Goal: Transaction & Acquisition: Obtain resource

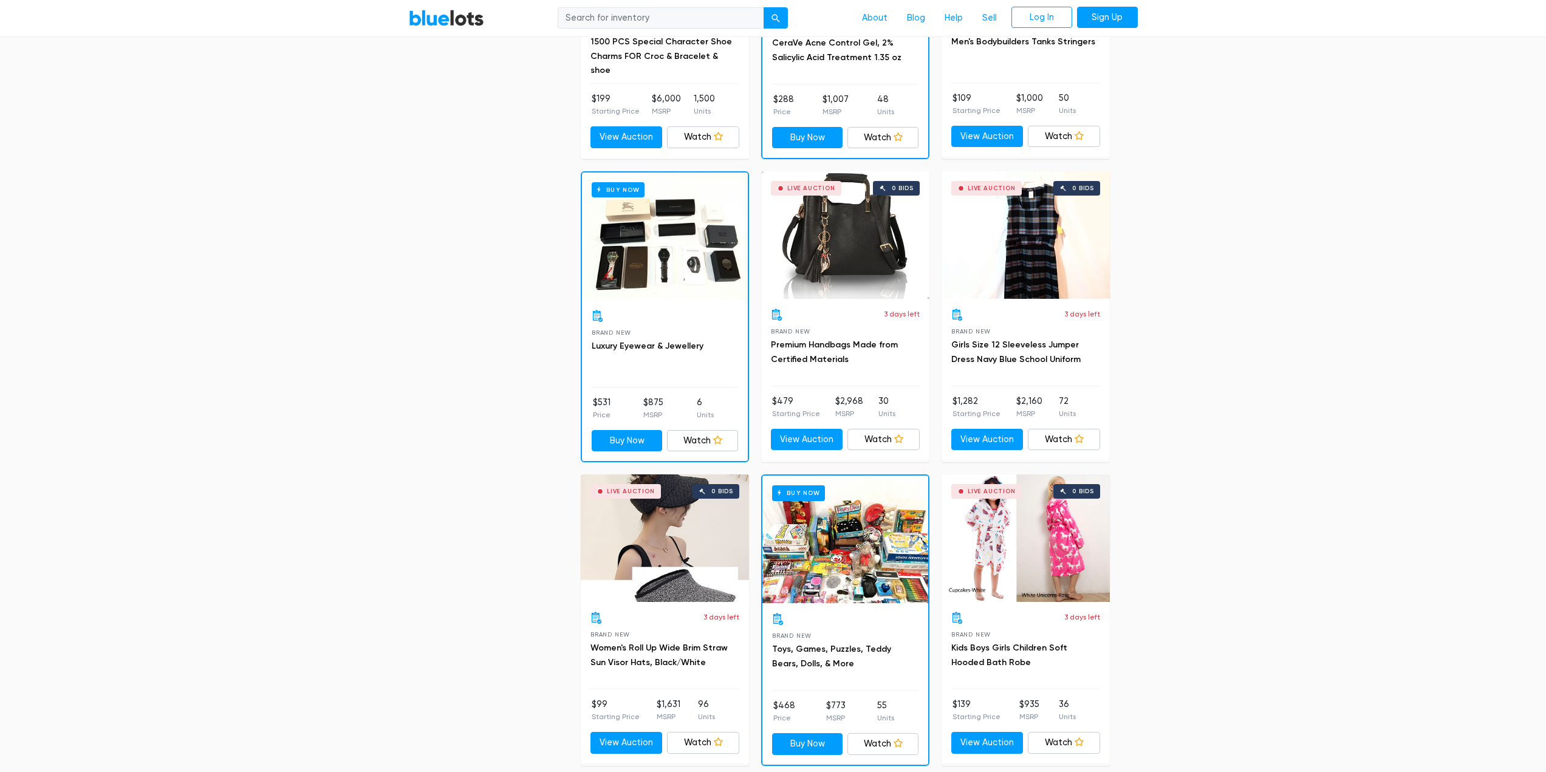
scroll to position [851, 0]
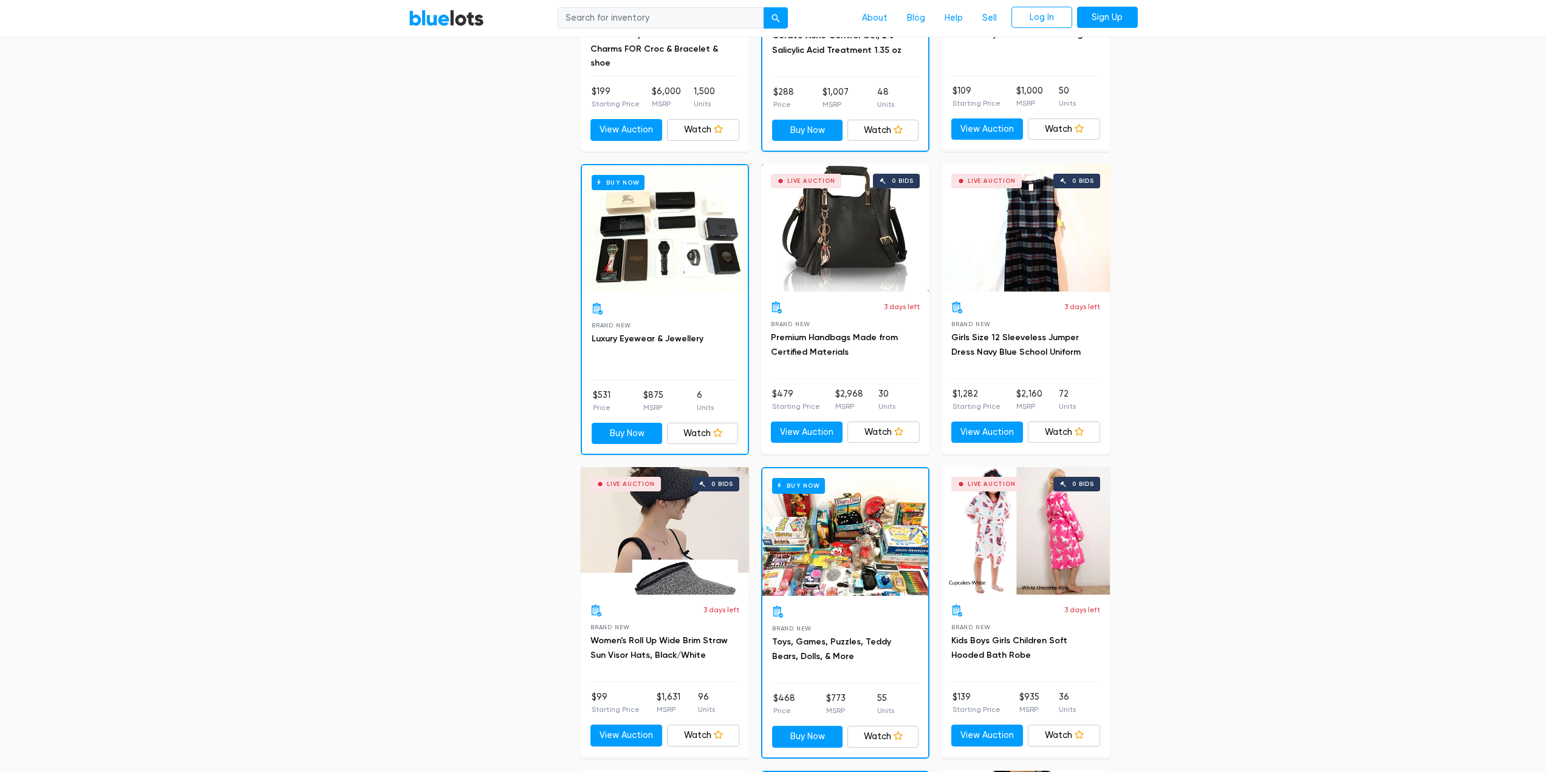
click at [854, 292] on div "3 days left Brand New Premium Handbags Made from Certified Materials $479 Start…" at bounding box center [845, 372] width 168 height 161
click at [862, 267] on div "Live Auction 0 bids" at bounding box center [845, 228] width 168 height 128
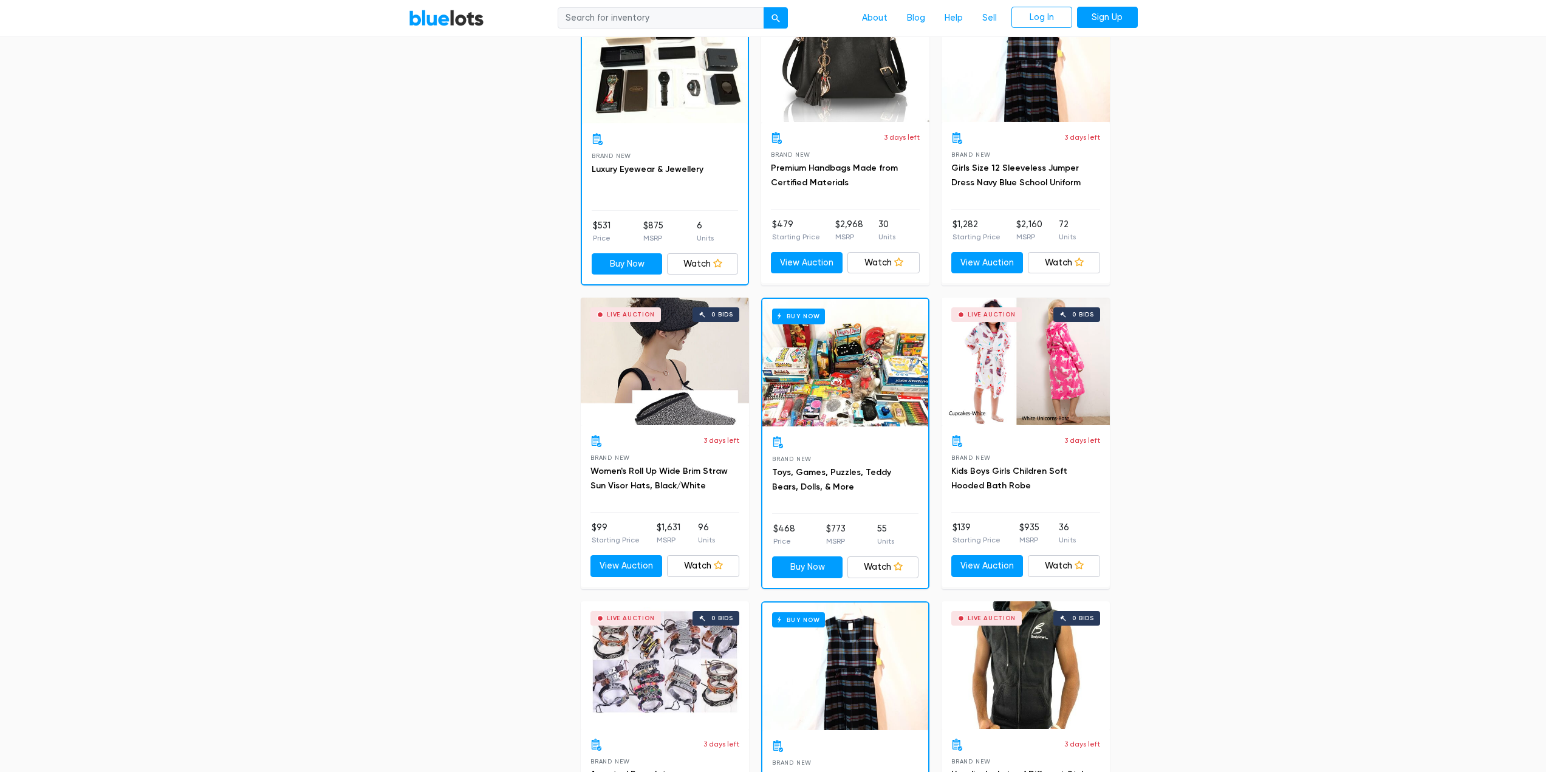
scroll to position [1033, 0]
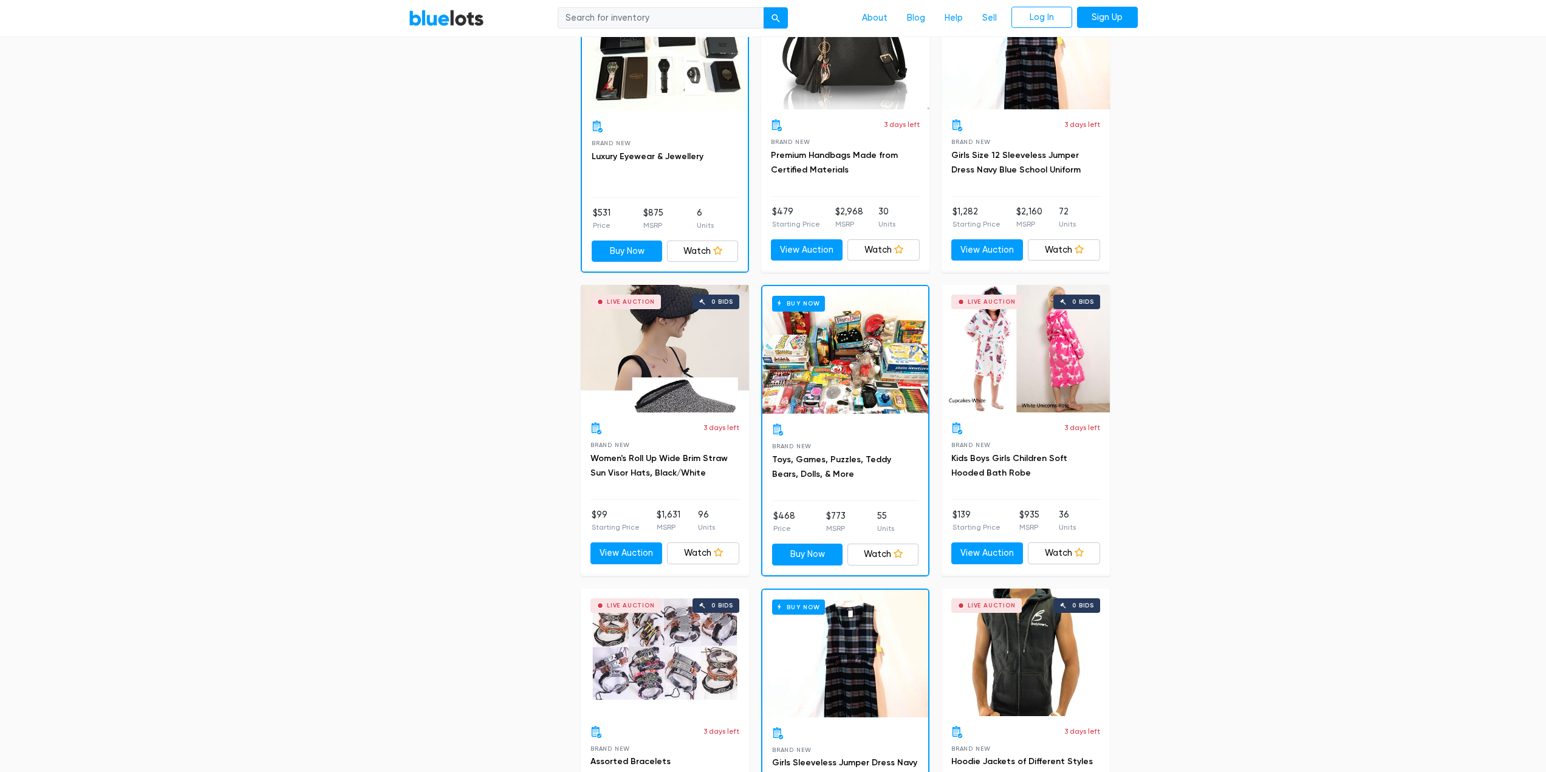
click at [877, 359] on div "Buy Now" at bounding box center [846, 350] width 166 height 128
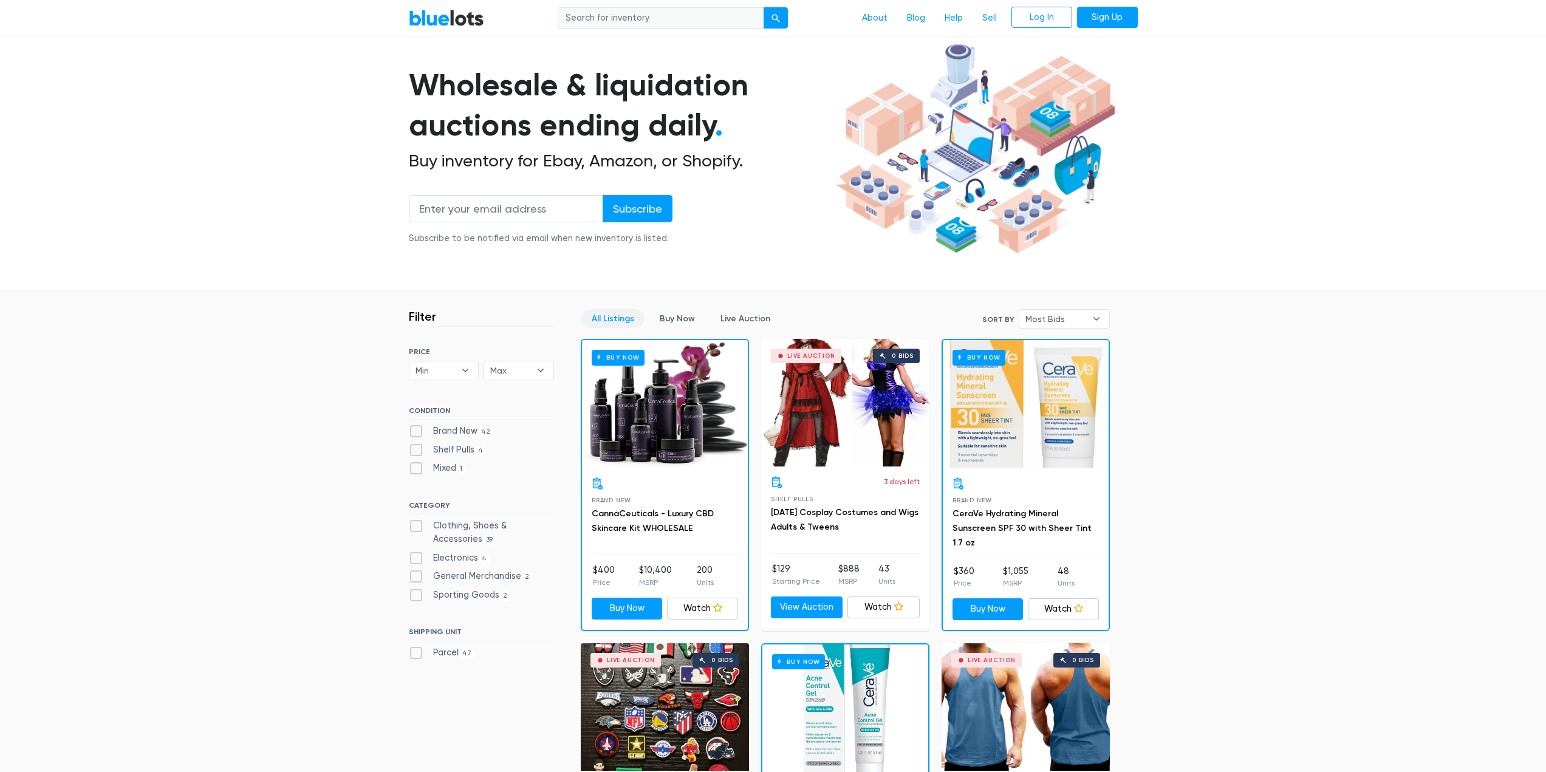
scroll to position [61, 0]
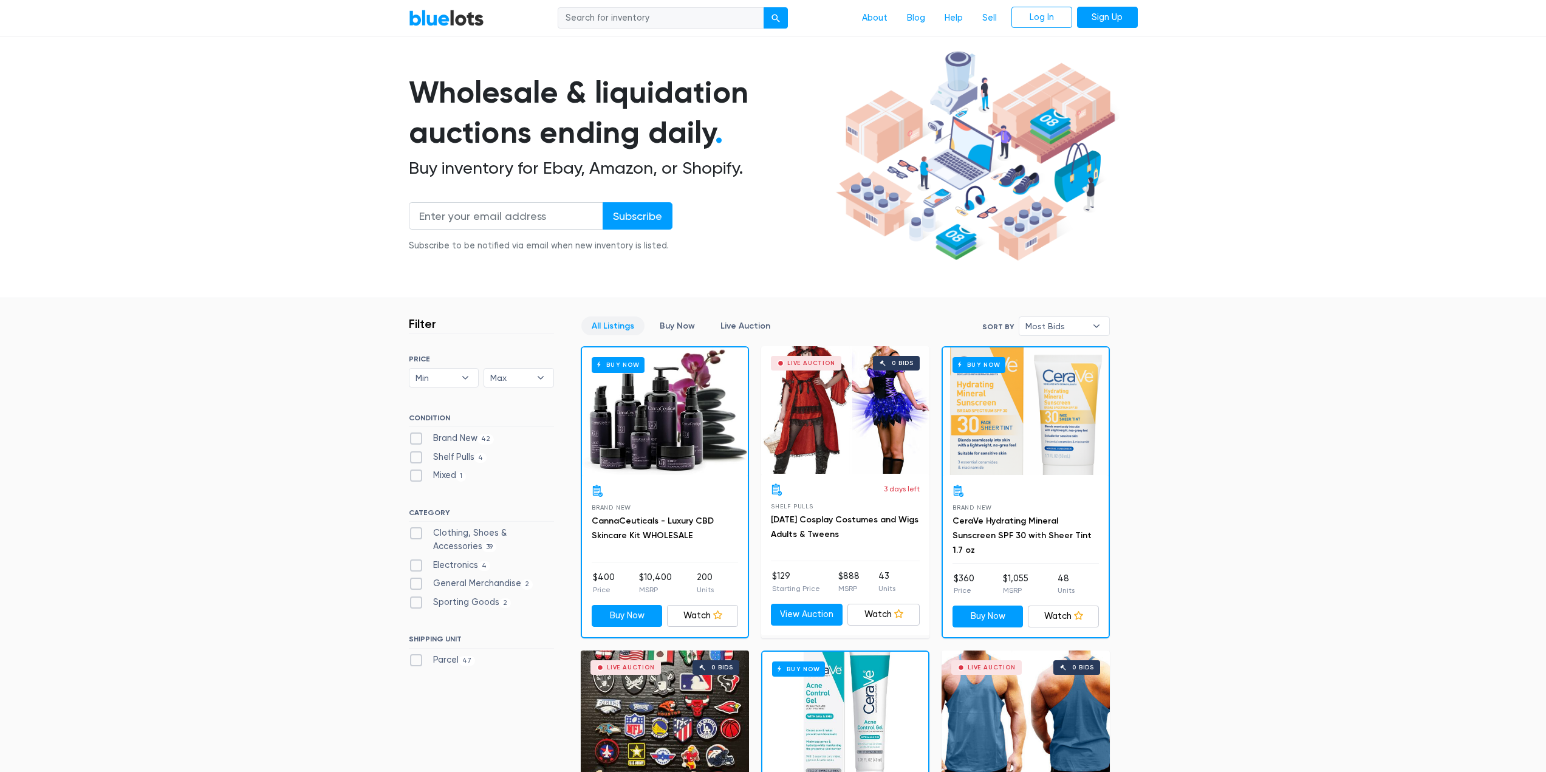
click at [419, 561] on label "Electronics 4" at bounding box center [450, 565] width 82 height 13
click at [417, 561] on input "Electronics 4" at bounding box center [413, 563] width 8 height 8
checkbox input "true"
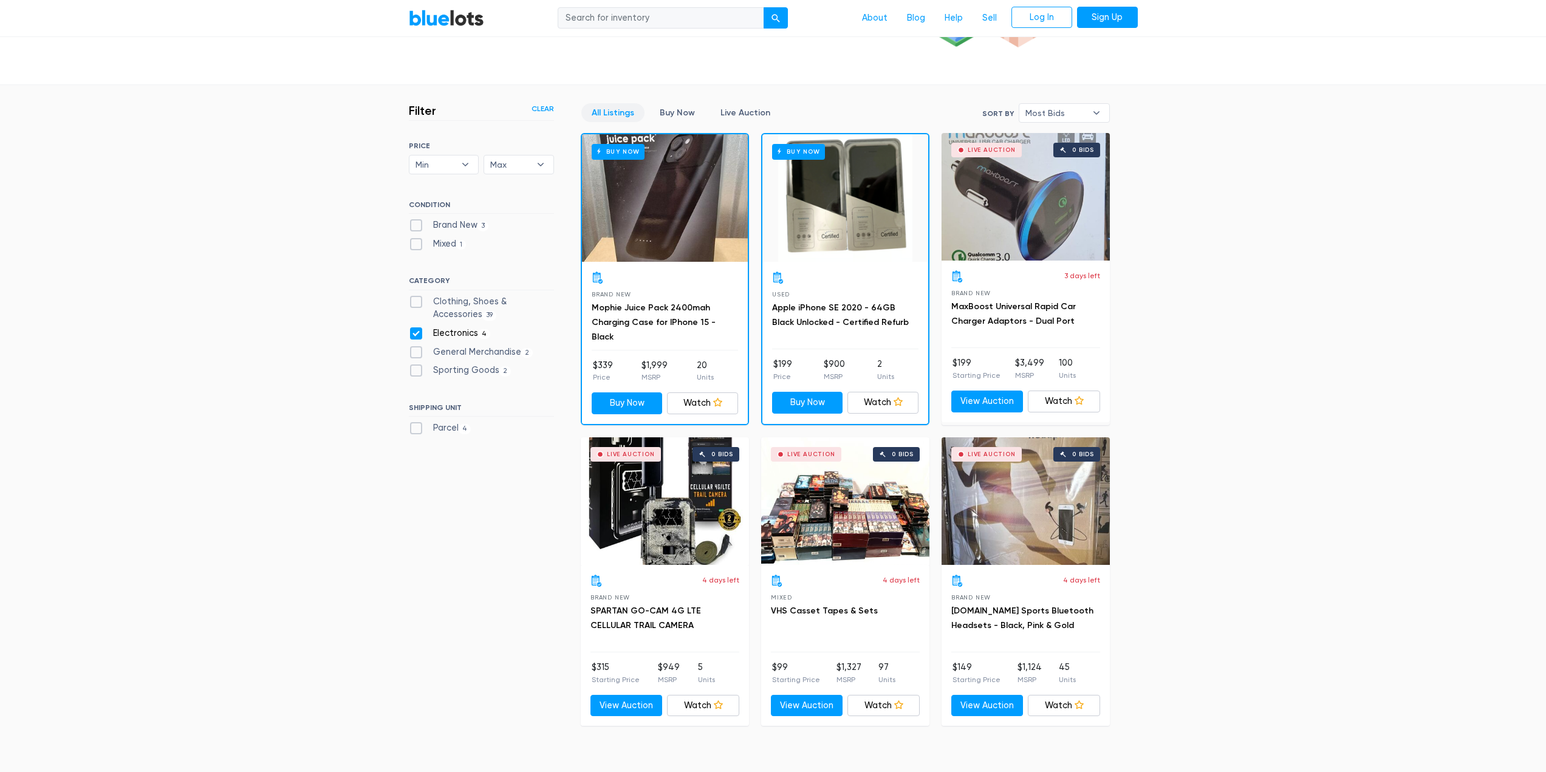
scroll to position [266, 0]
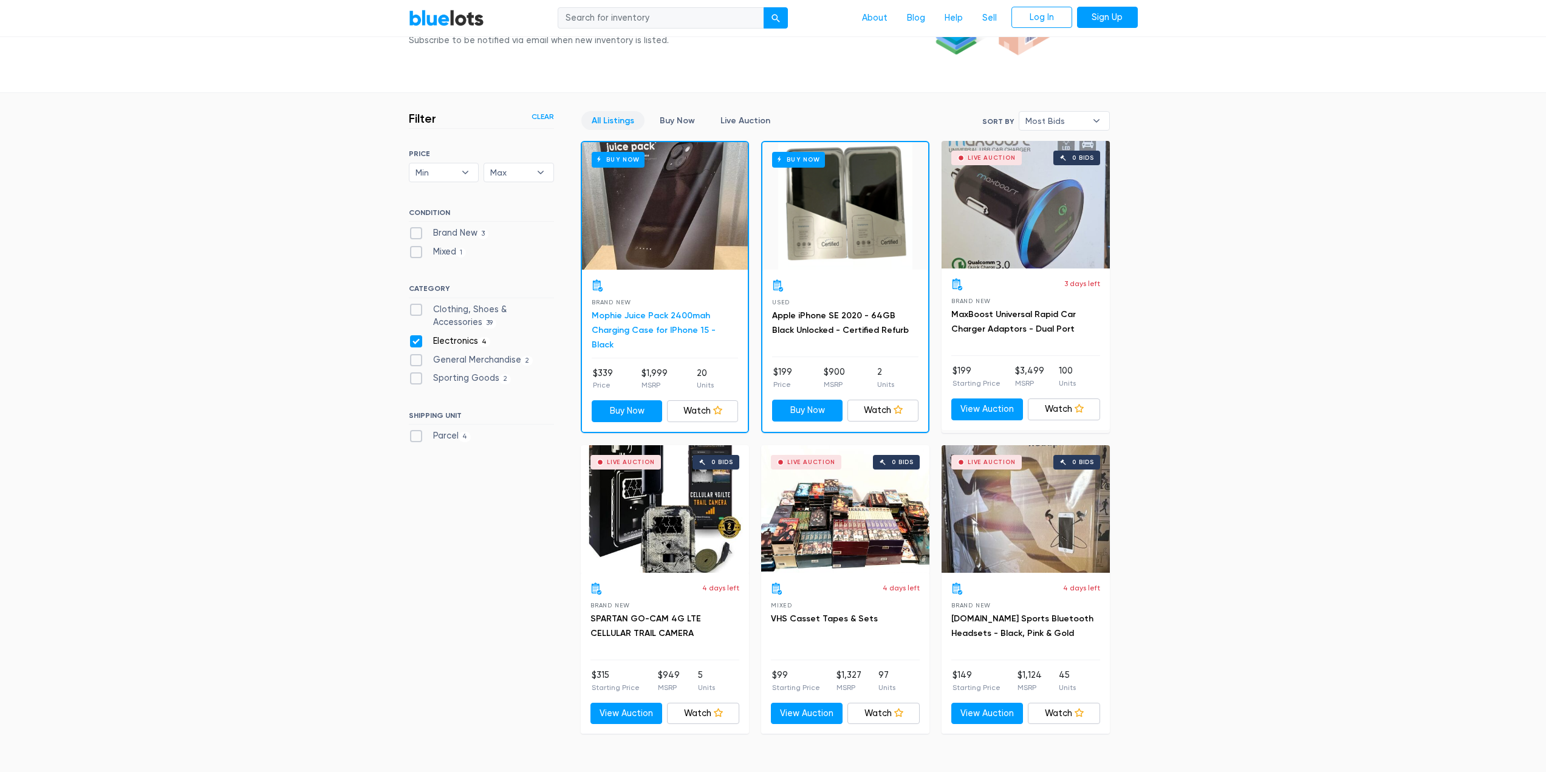
click at [652, 315] on link "Mophie Juice Pack 2400mah Charging Case for IPhone 15 - Black" at bounding box center [654, 330] width 124 height 39
click at [1047, 492] on div "Live Auction 0 bids" at bounding box center [1026, 509] width 168 height 128
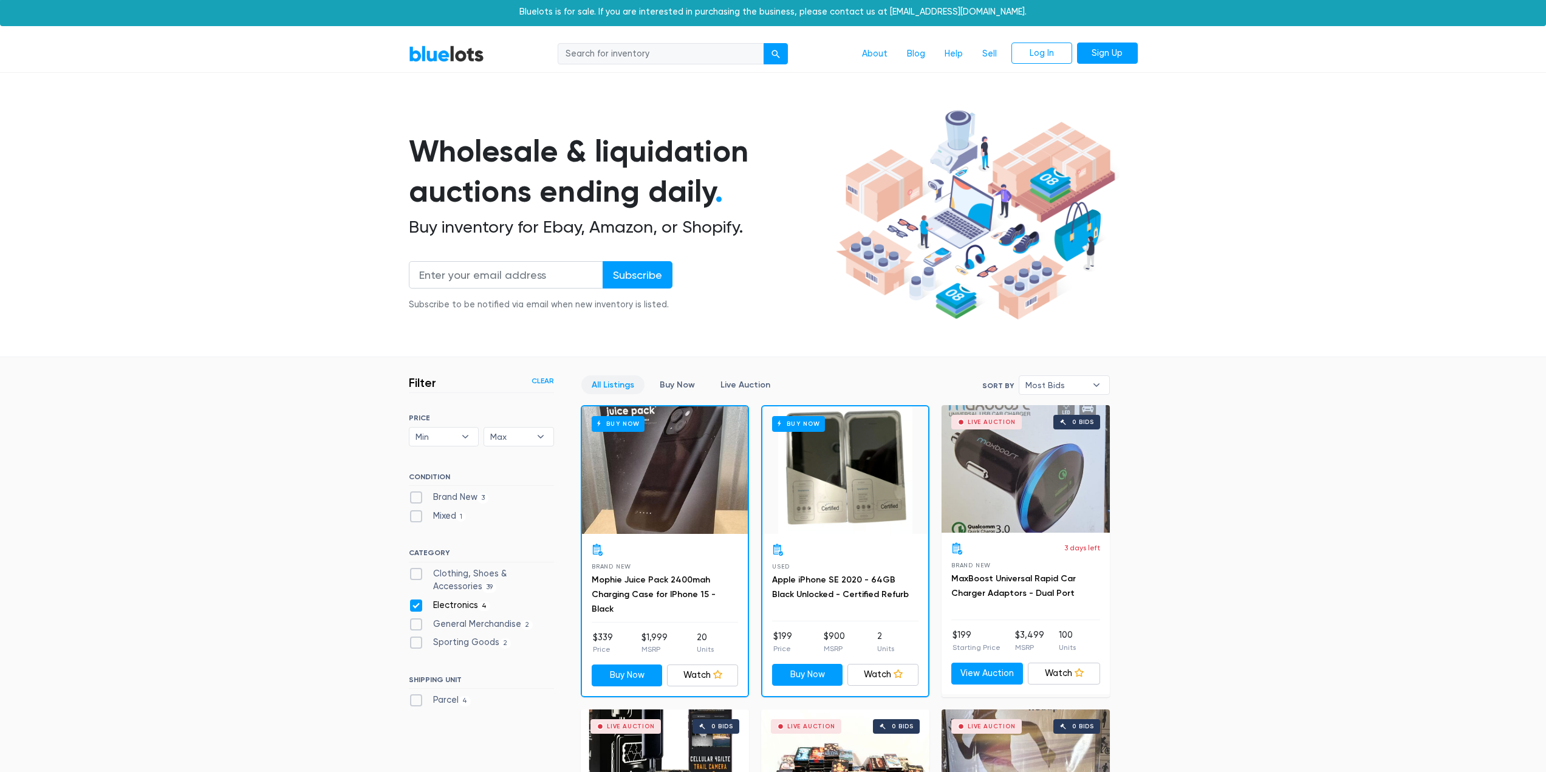
scroll to position [0, 0]
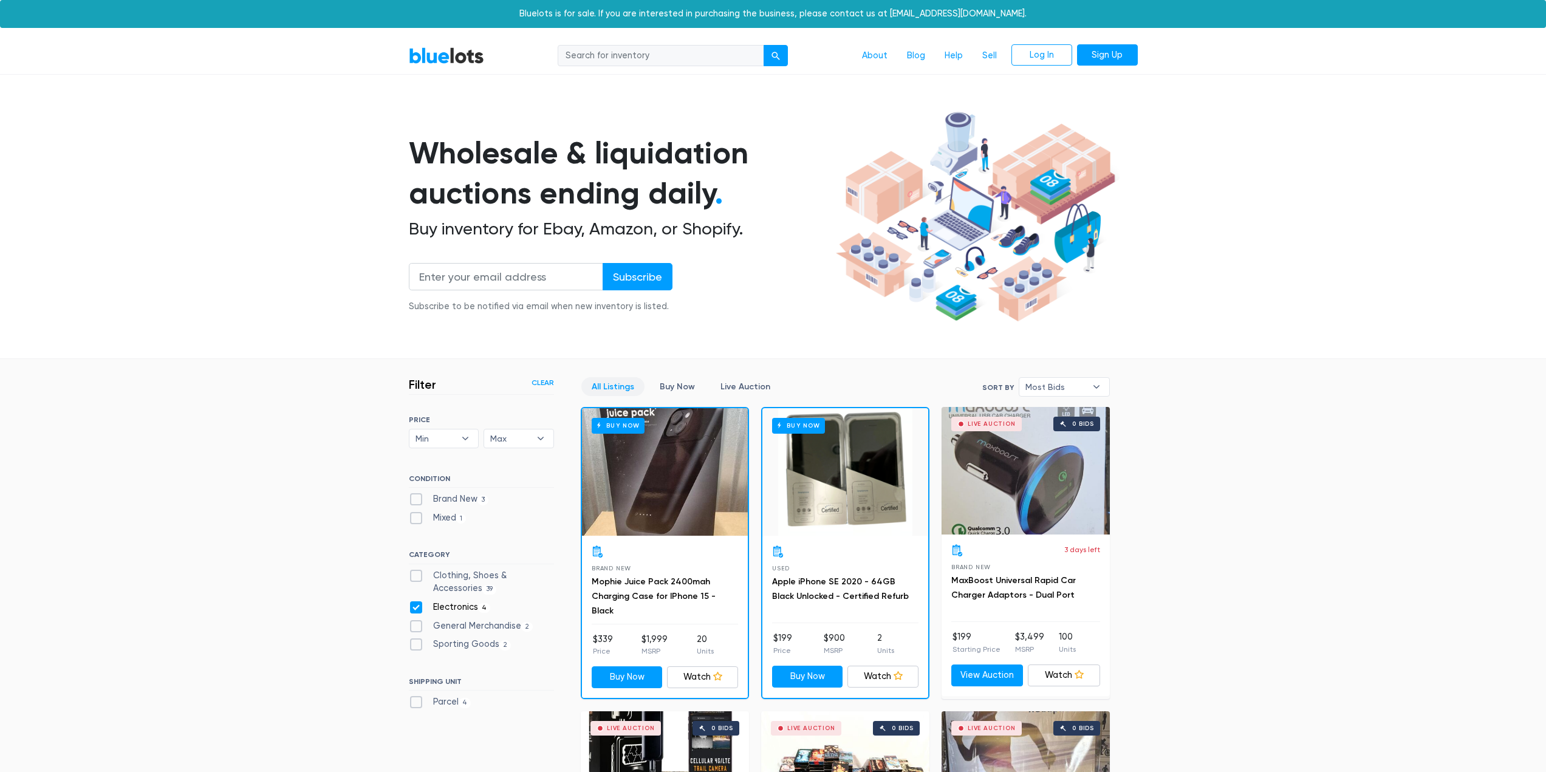
click at [456, 54] on link "BlueLots" at bounding box center [446, 56] width 75 height 18
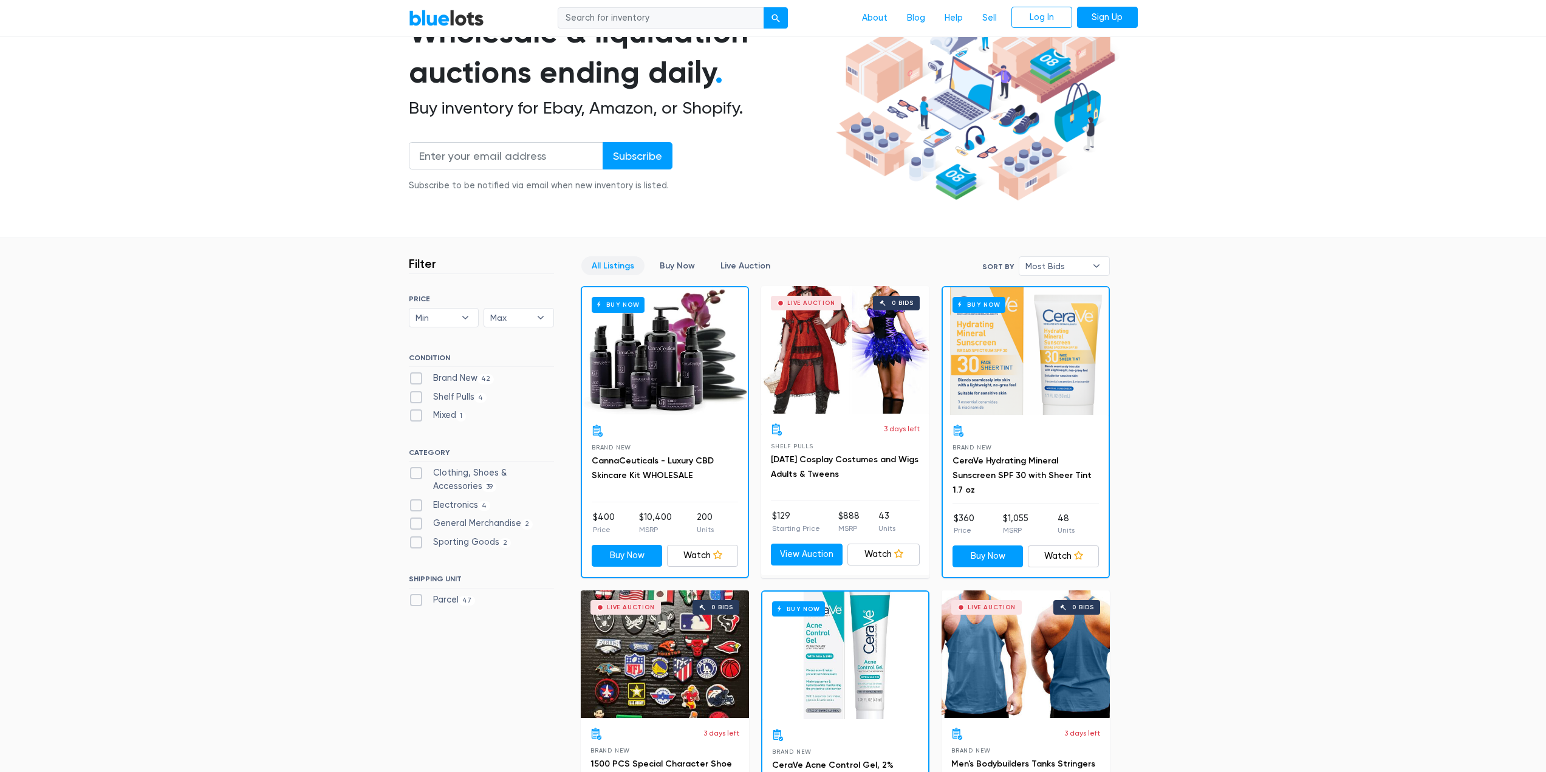
scroll to position [122, 0]
click at [413, 376] on label "Brand New 42" at bounding box center [452, 377] width 86 height 13
click at [413, 376] on New"] "Brand New 42" at bounding box center [413, 375] width 8 height 8
checkbox New"] "true"
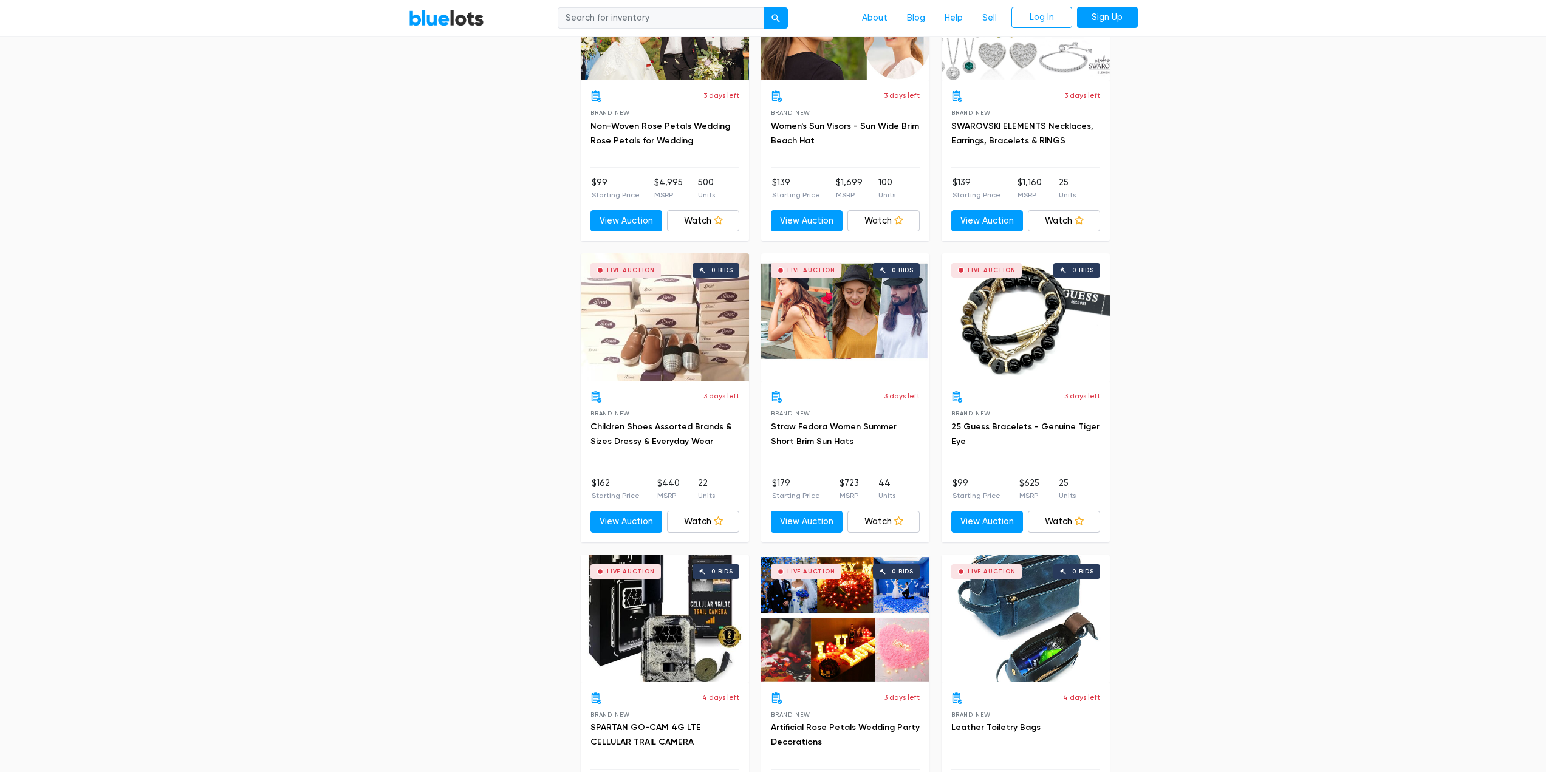
scroll to position [2332, 0]
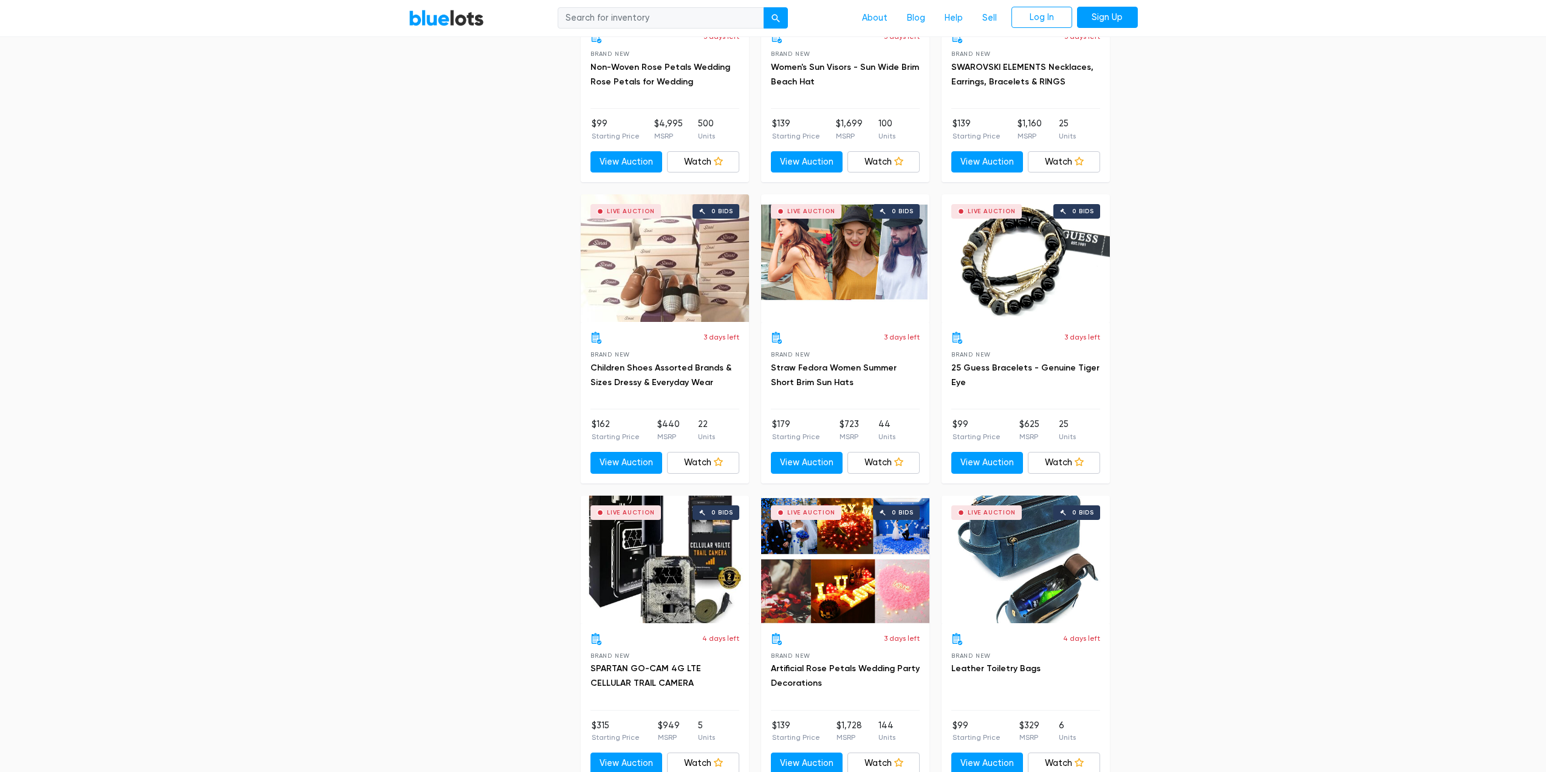
click at [626, 284] on div "Live Auction 0 bids" at bounding box center [665, 258] width 168 height 128
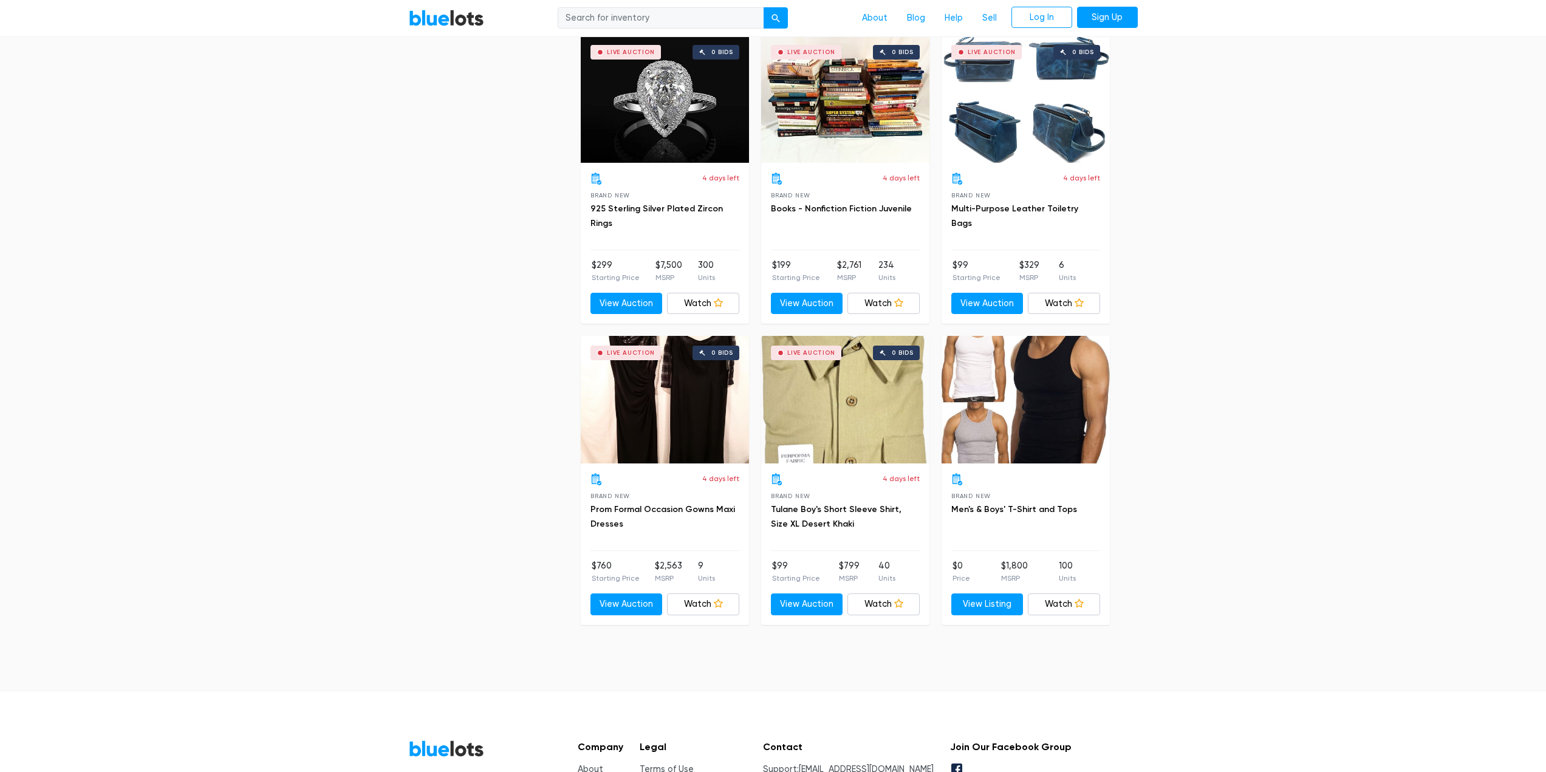
scroll to position [4641, 0]
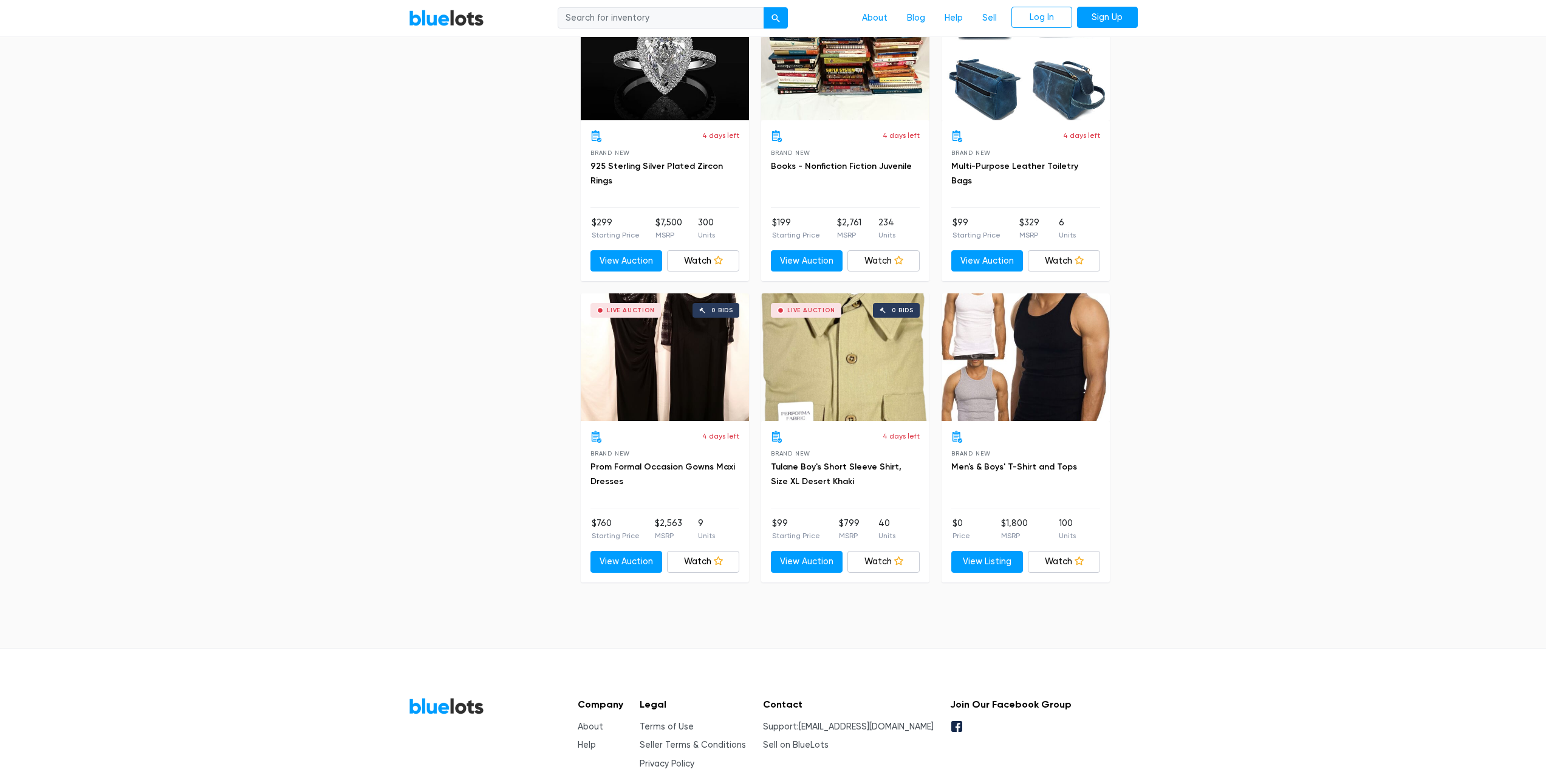
click at [1026, 376] on div at bounding box center [1026, 357] width 168 height 128
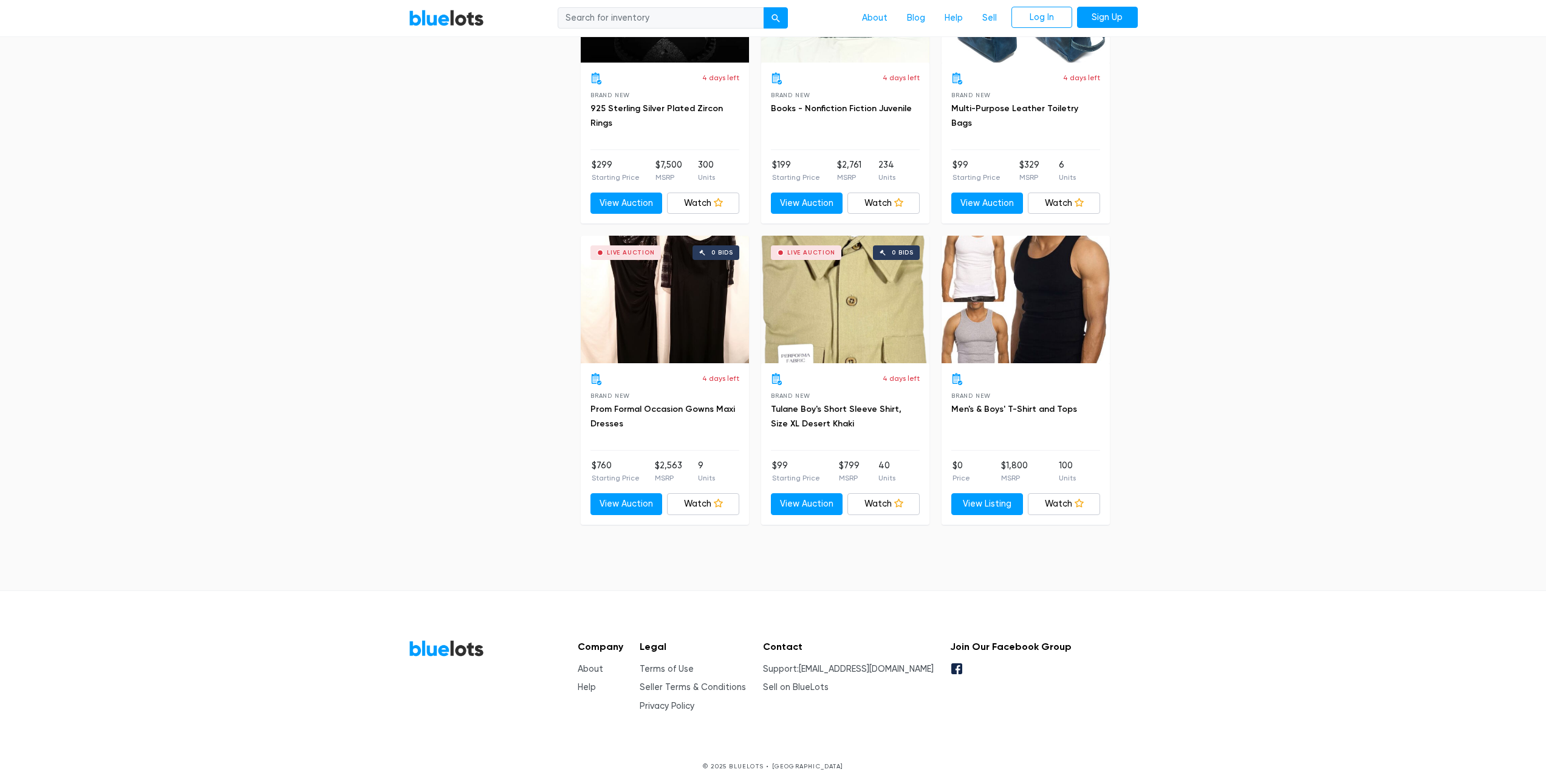
scroll to position [4714, 0]
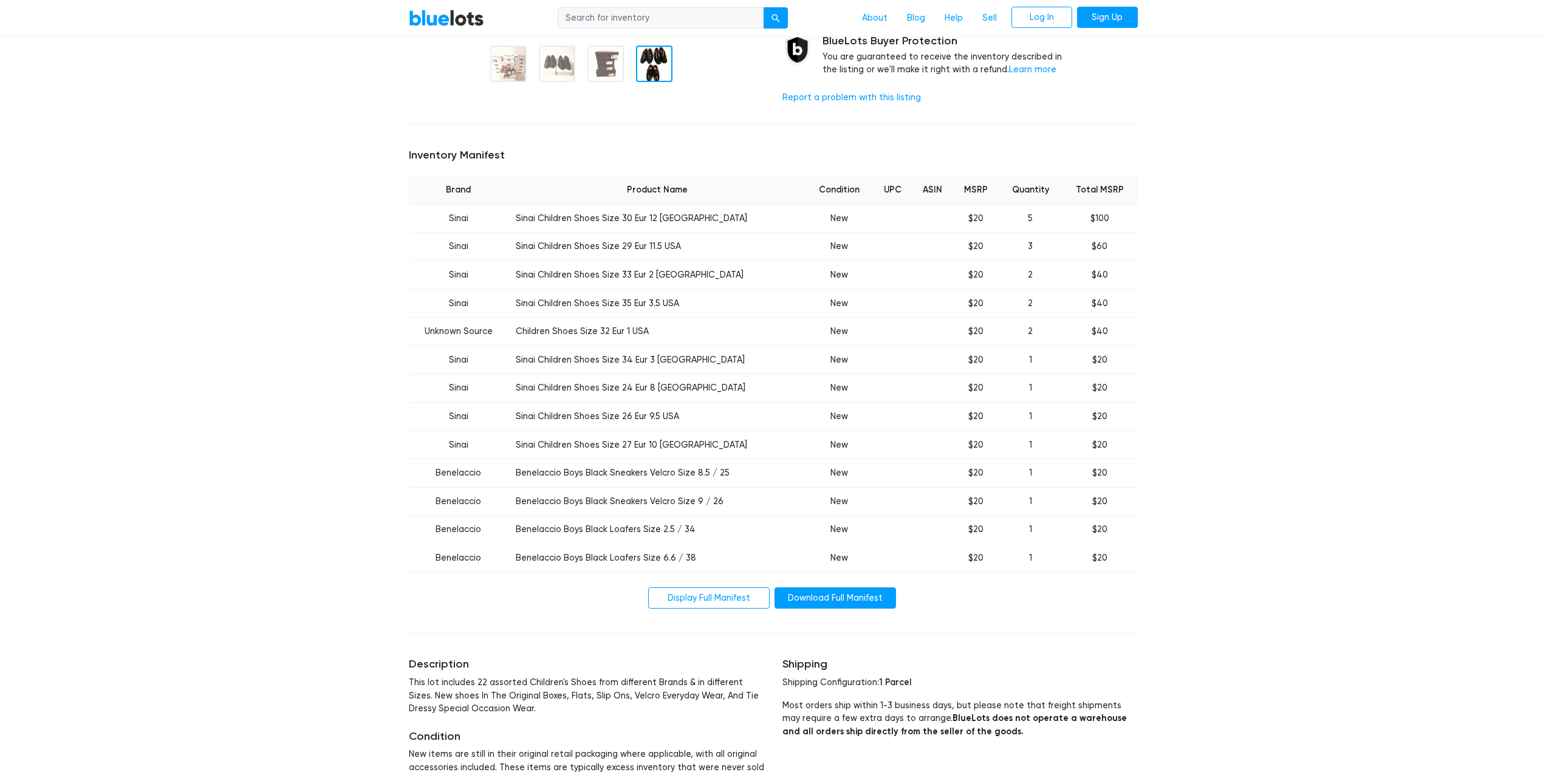
scroll to position [365, 0]
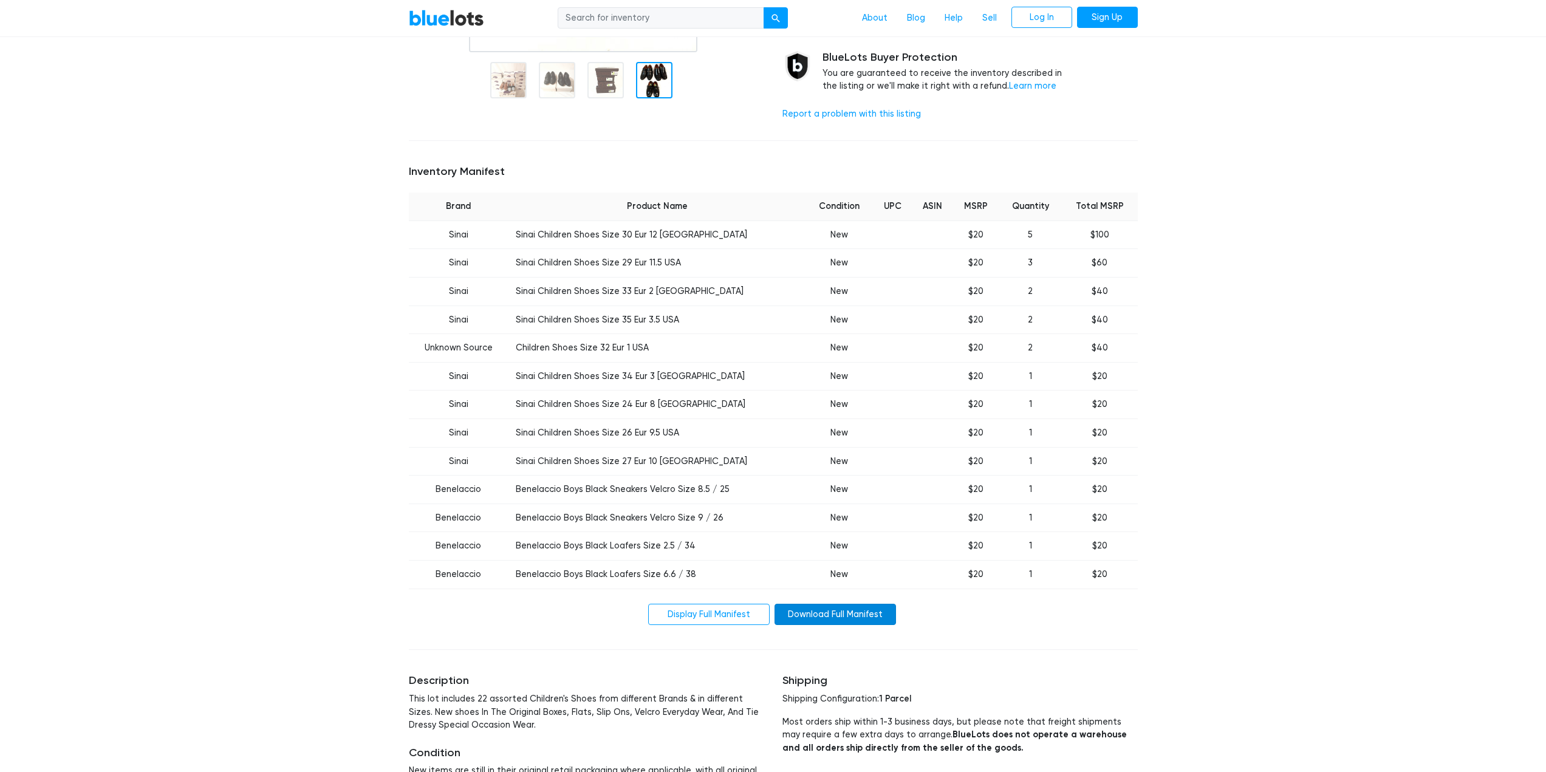
click at [866, 620] on link "Download Full Manifest" at bounding box center [836, 615] width 122 height 22
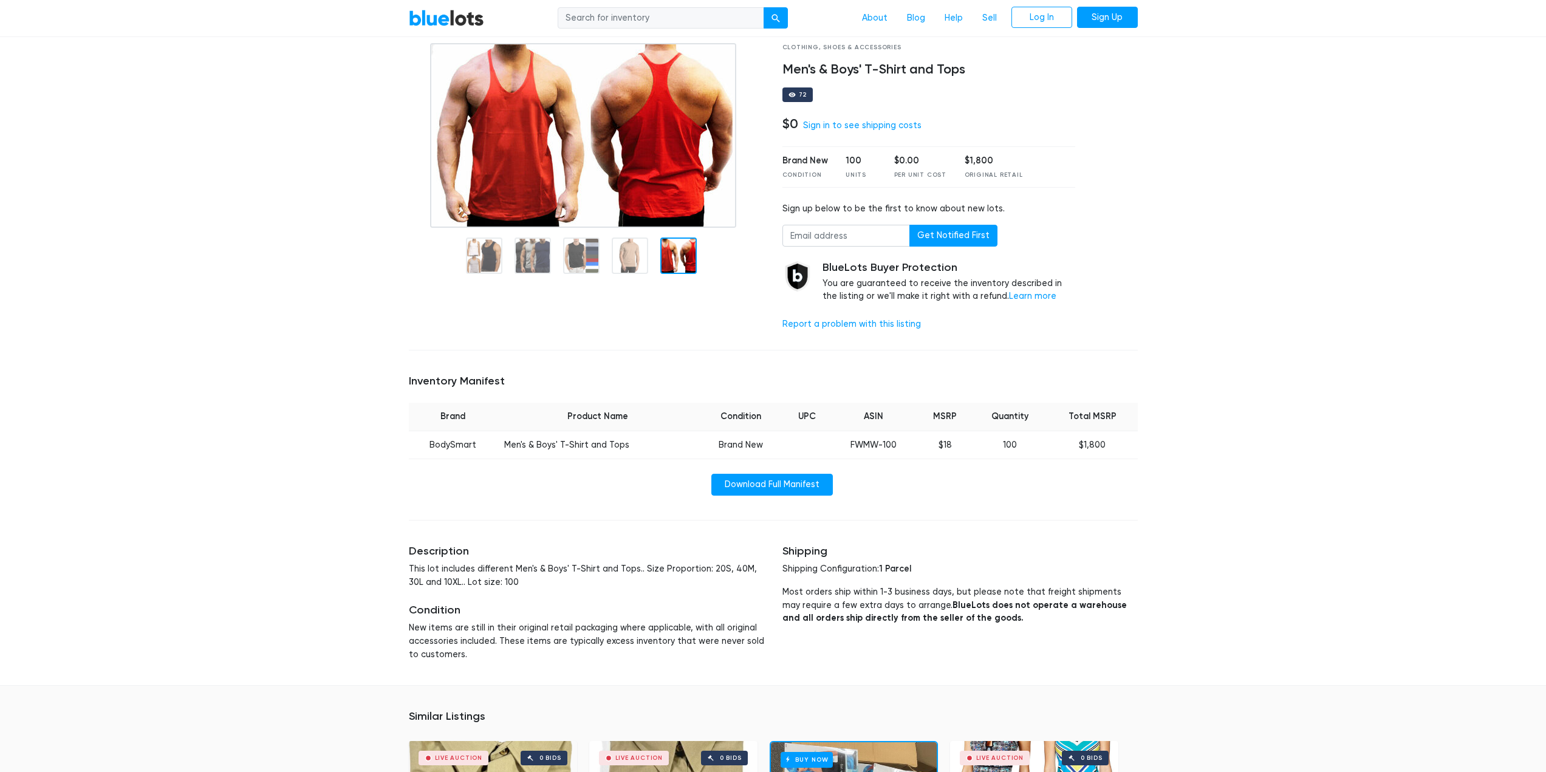
scroll to position [7, 0]
